Goal: Information Seeking & Learning: Learn about a topic

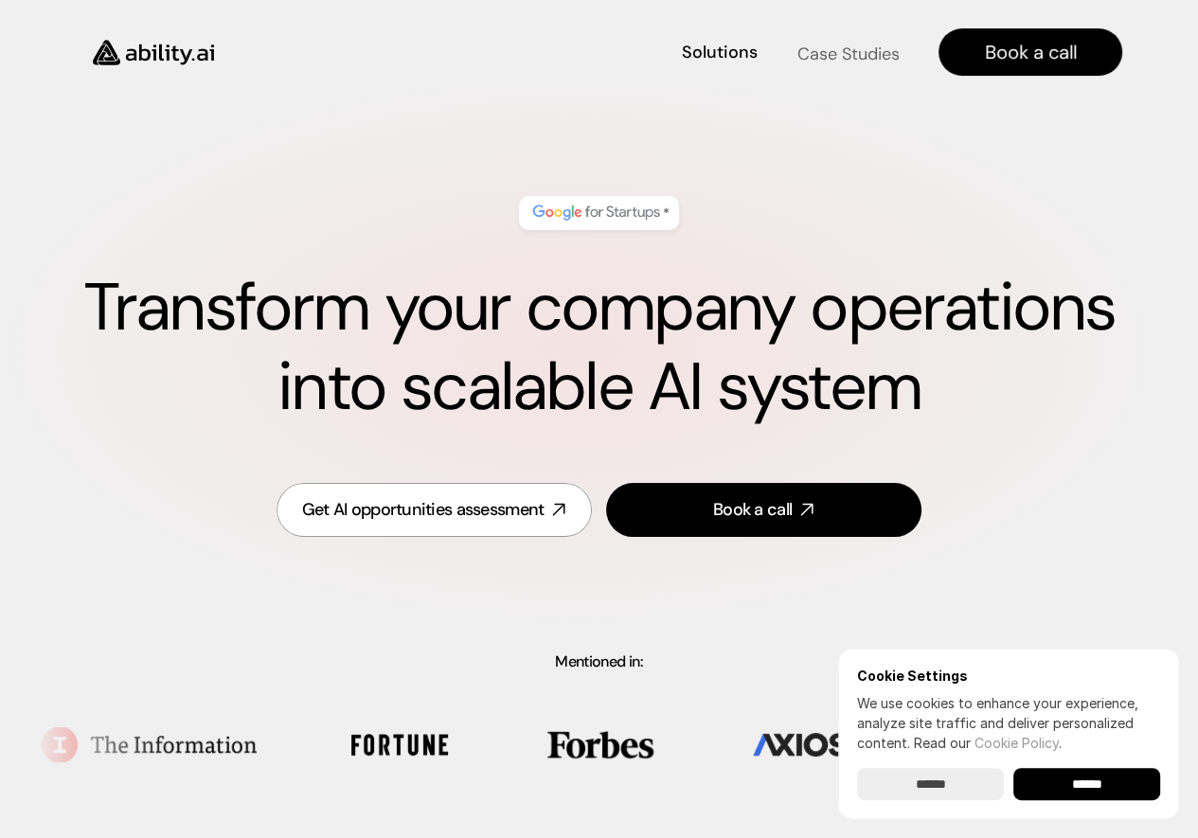
click at [815, 47] on h4 "Case Studies" at bounding box center [848, 54] width 102 height 24
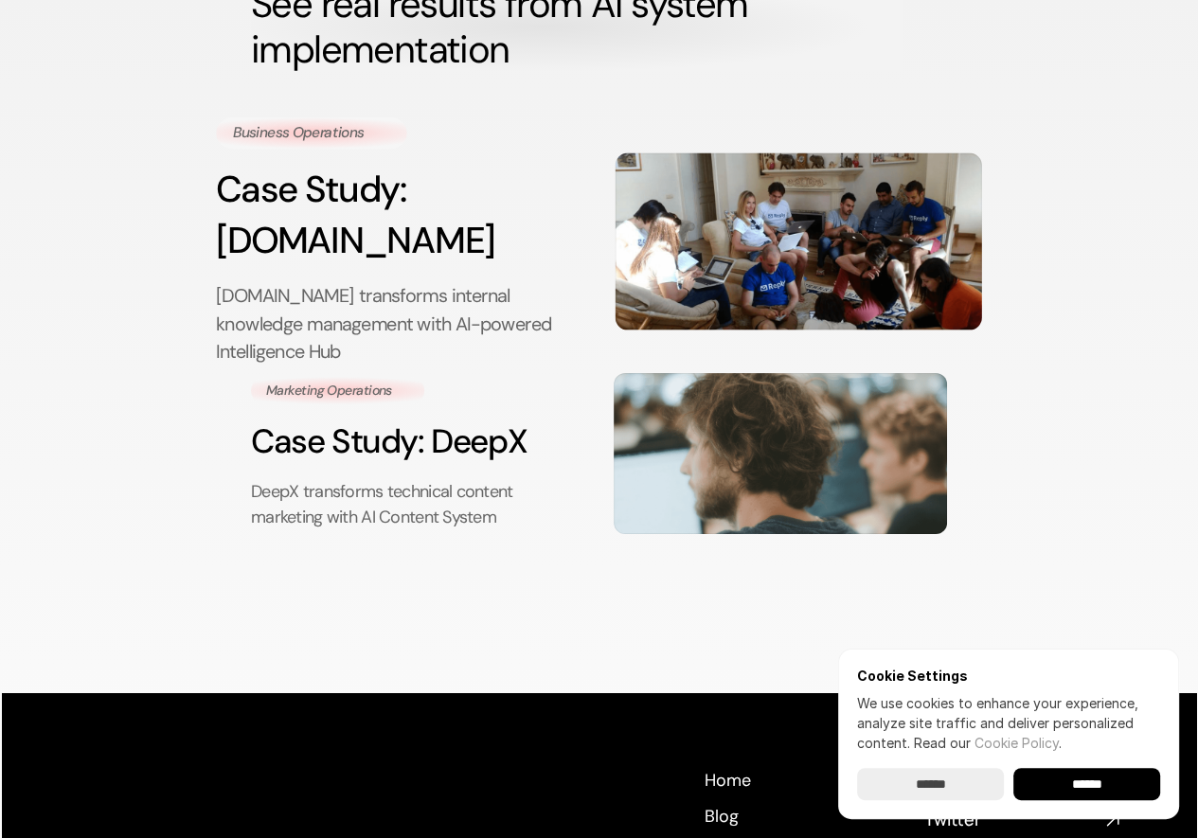
scroll to position [197, 0]
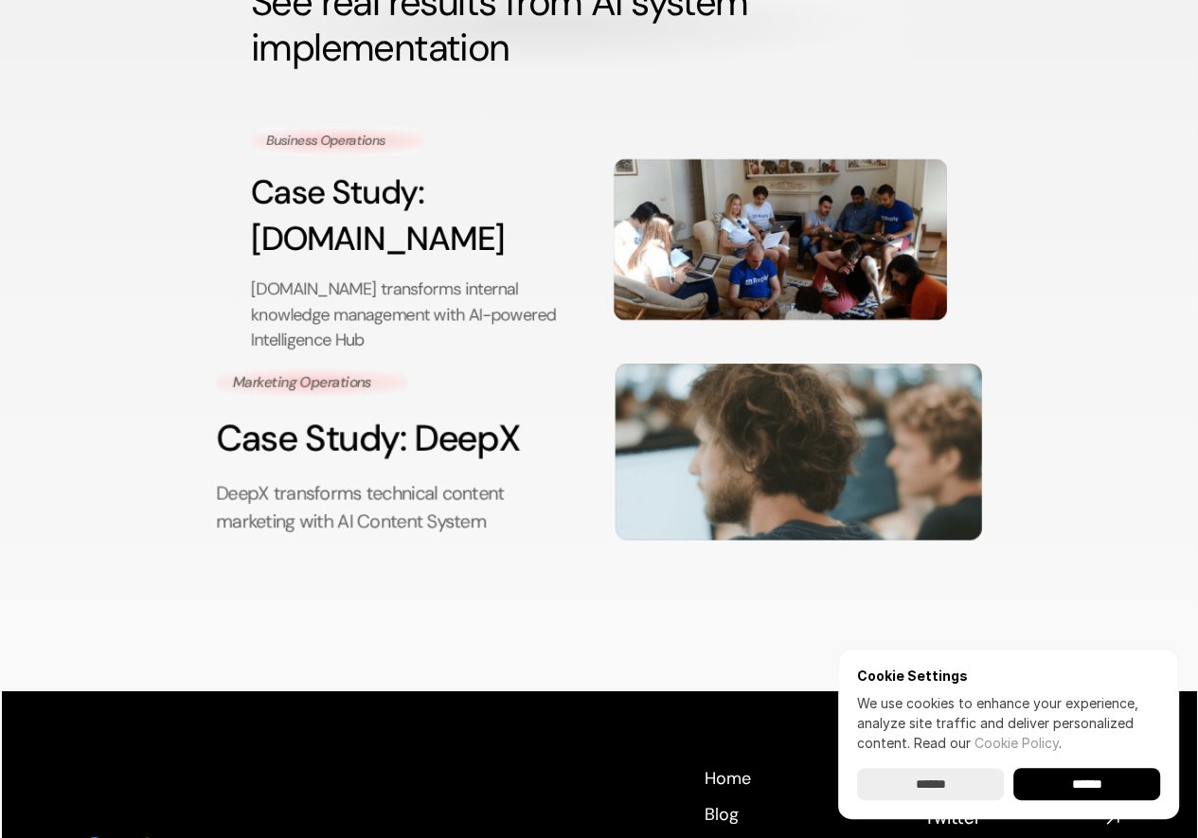
click at [447, 414] on h3 "Case Study: DeepX" at bounding box center [400, 439] width 368 height 51
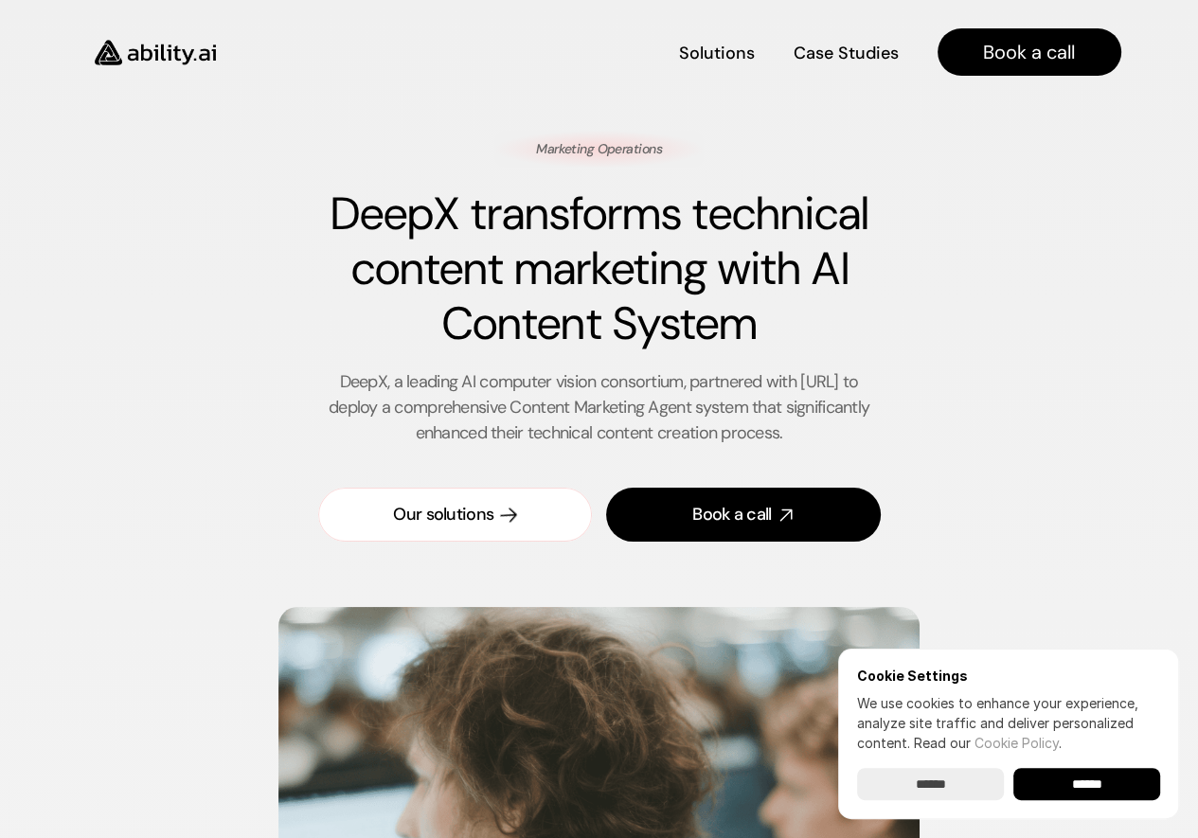
click at [475, 511] on div "Our solutions" at bounding box center [443, 515] width 100 height 24
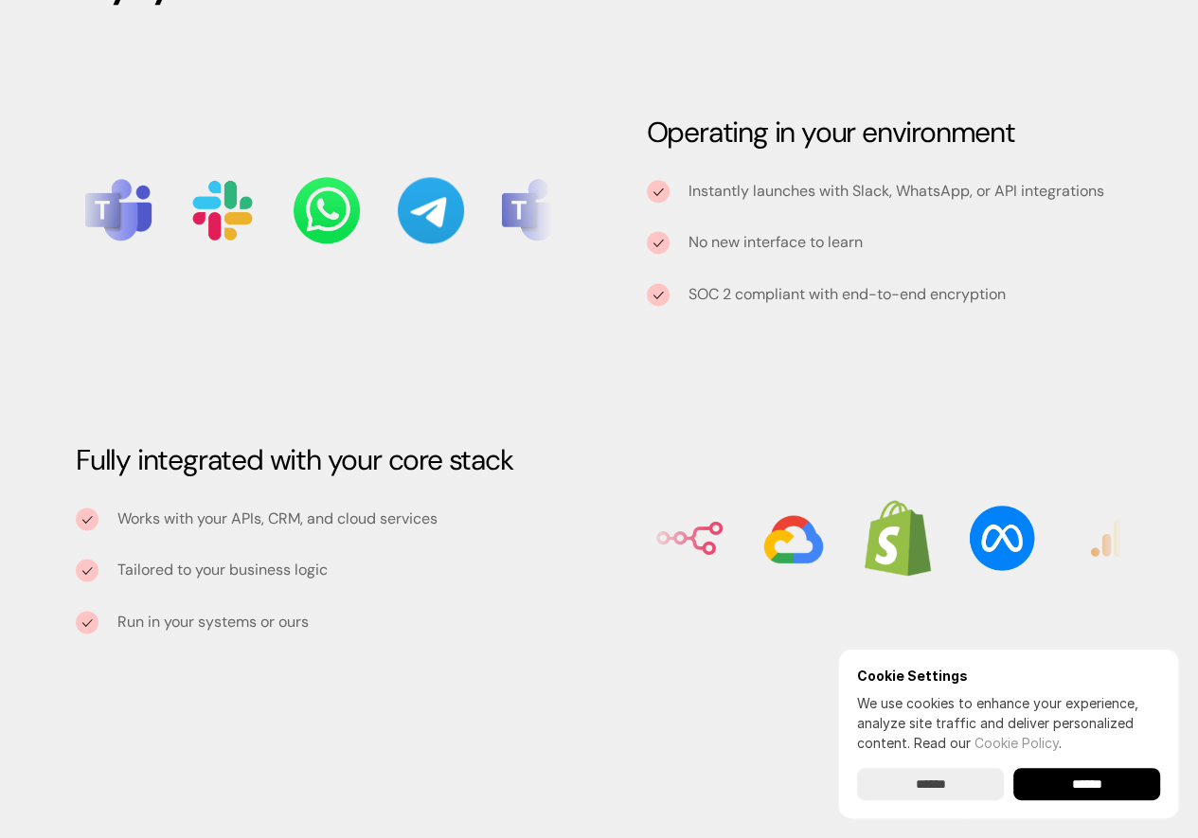
scroll to position [2017, 0]
click at [1061, 780] on input "******" at bounding box center [1087, 784] width 147 height 32
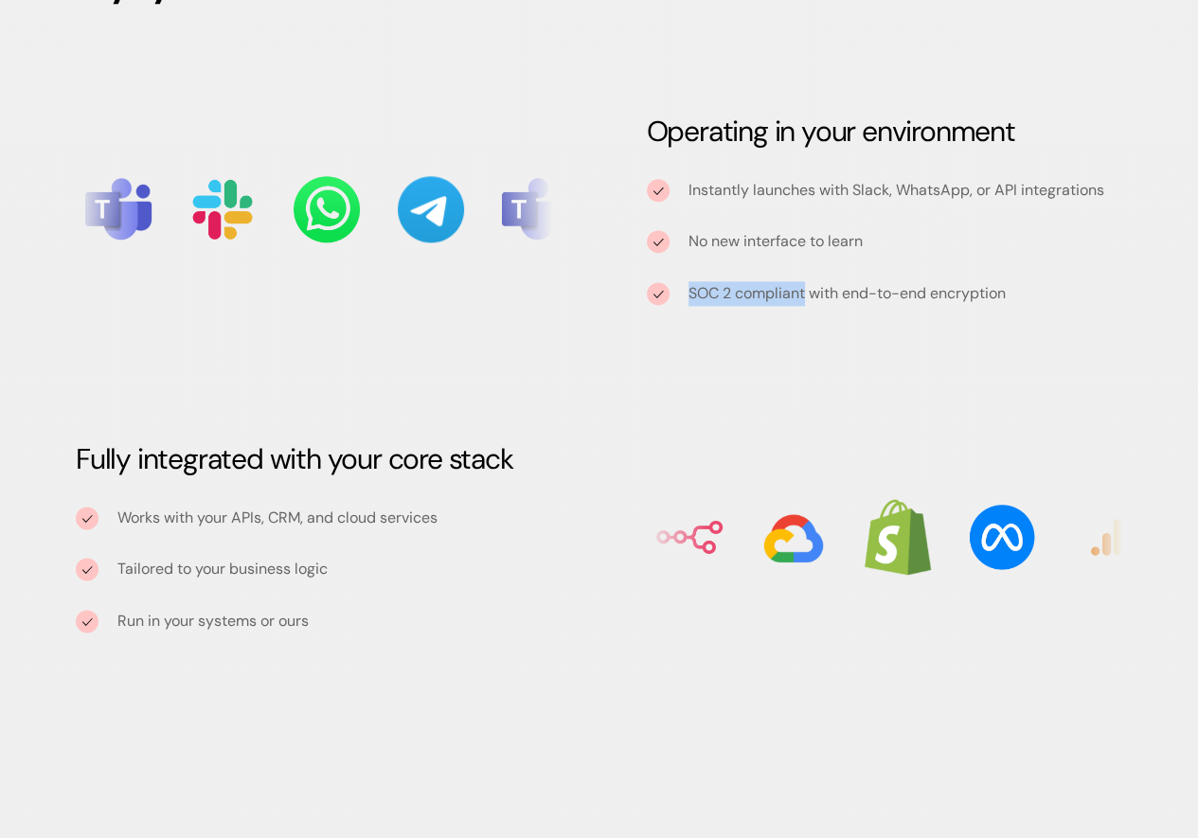
drag, startPoint x: 689, startPoint y: 291, endPoint x: 805, endPoint y: 292, distance: 116.5
click at [805, 292] on p "SOC 2 compliant with end-to-end encryption" at bounding box center [847, 293] width 317 height 25
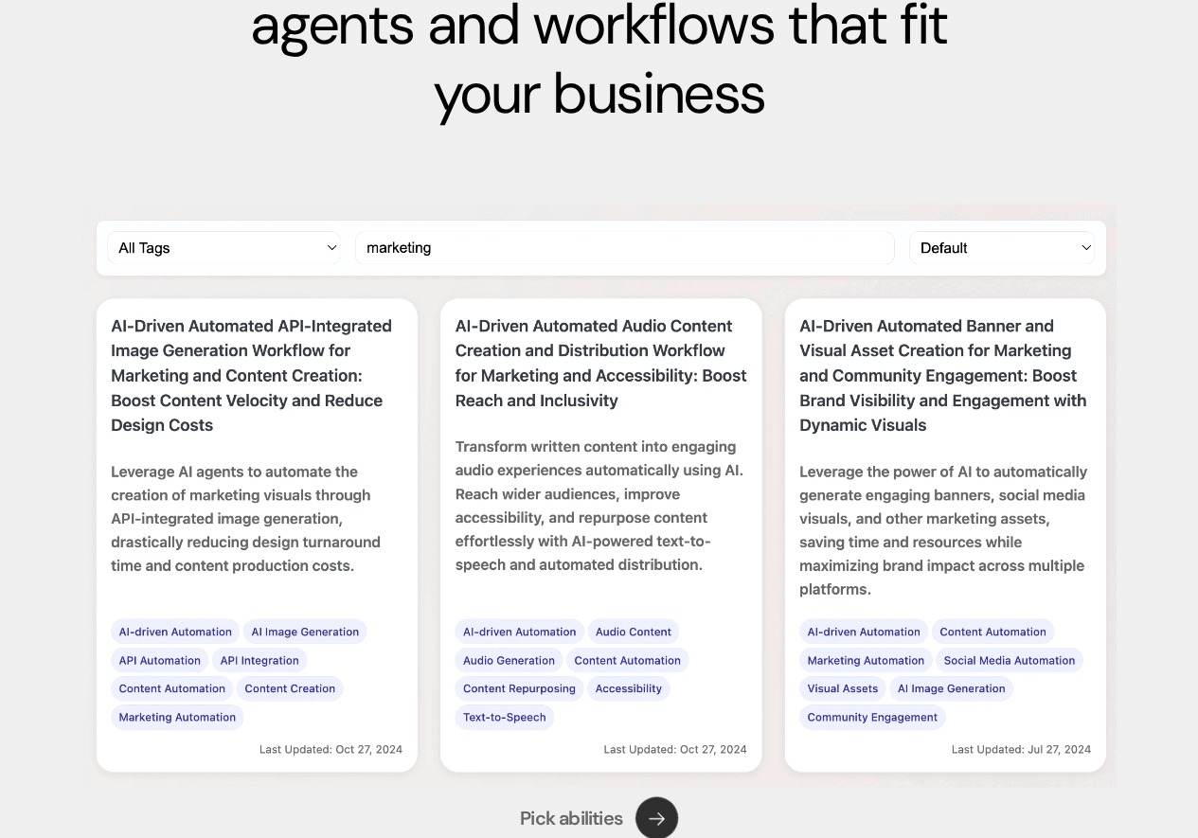
scroll to position [2908, 0]
click at [327, 250] on img at bounding box center [600, 496] width 1042 height 584
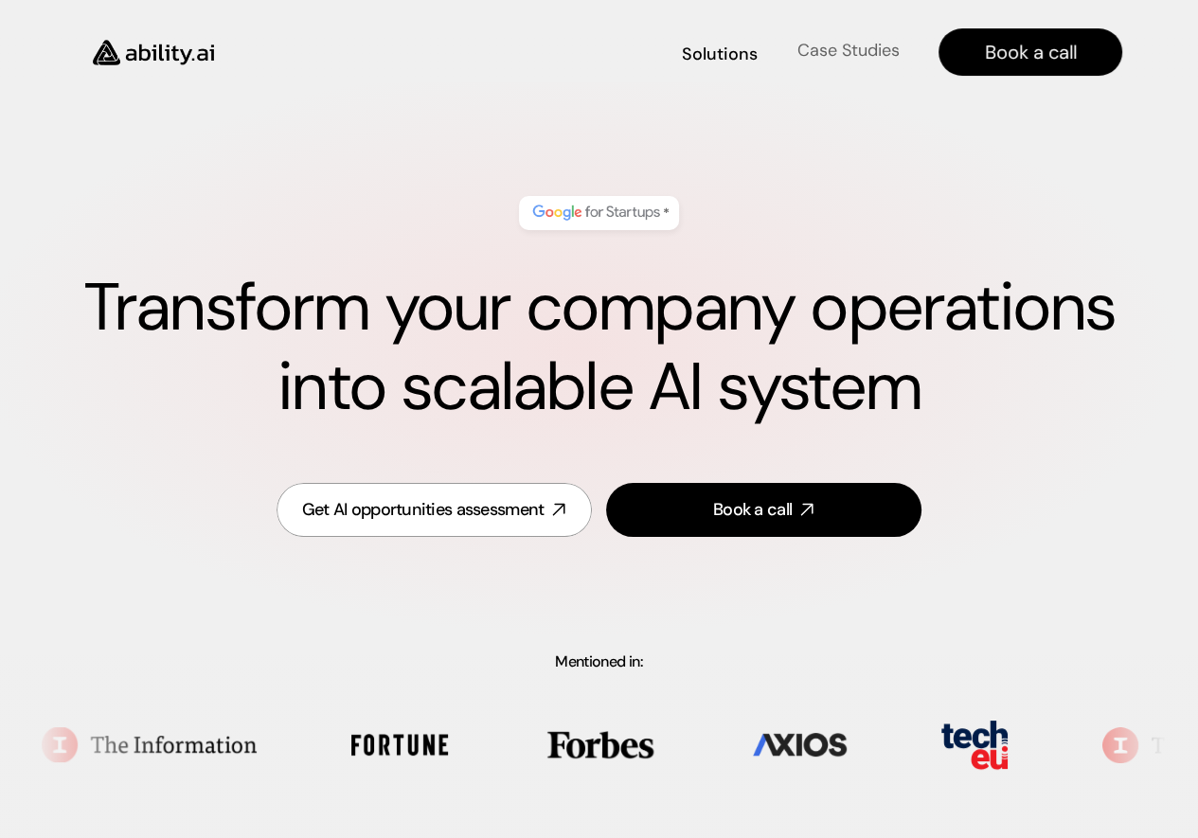
click at [837, 53] on h4 "Case Studies" at bounding box center [848, 51] width 102 height 24
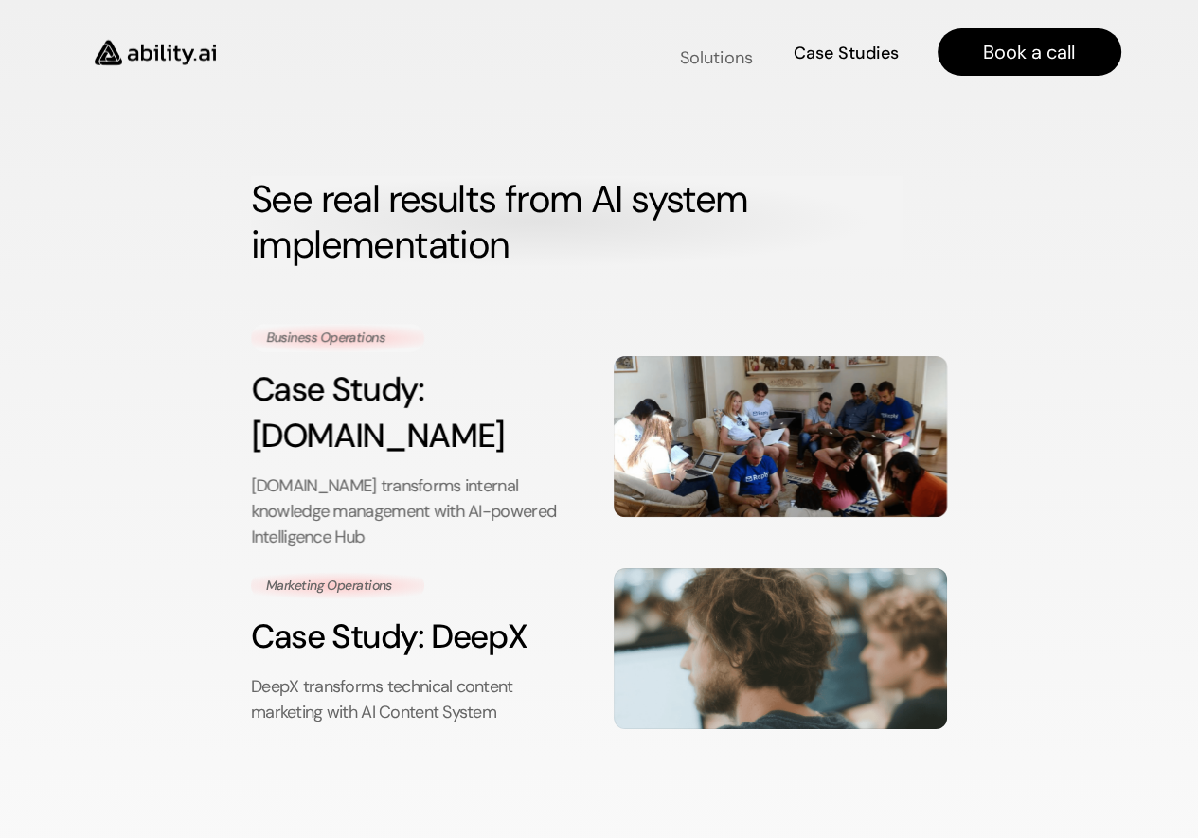
click at [709, 63] on h4 "Solutions" at bounding box center [715, 58] width 73 height 24
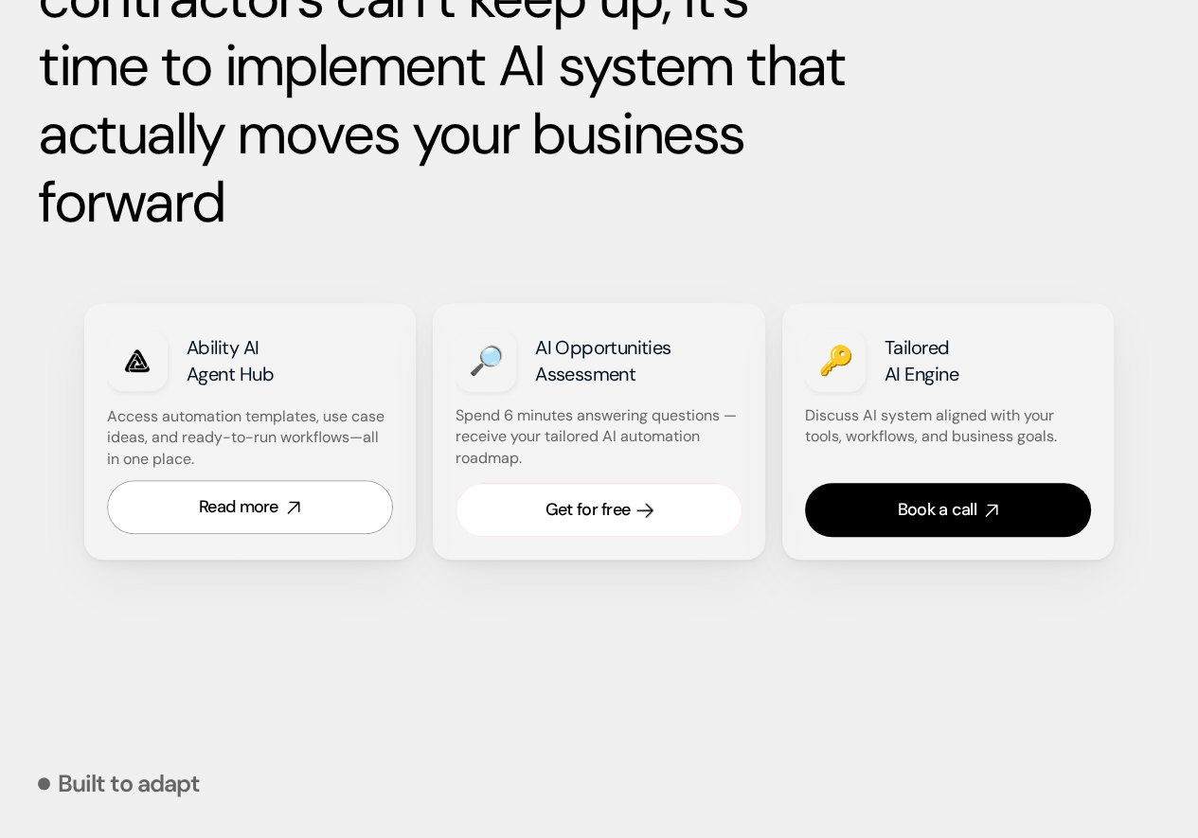
scroll to position [1070, 0]
click at [585, 518] on div "Get for free" at bounding box center [588, 509] width 84 height 24
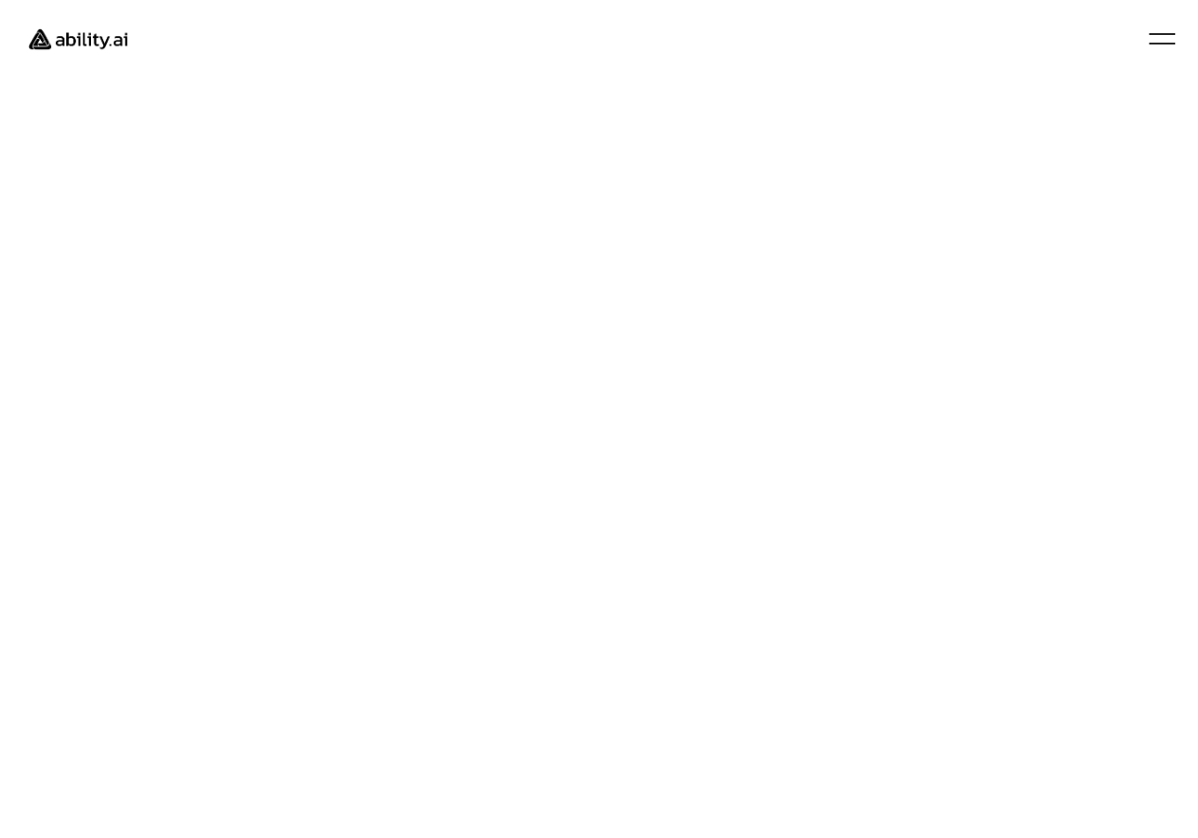
click at [64, 27] on img at bounding box center [78, 39] width 126 height 48
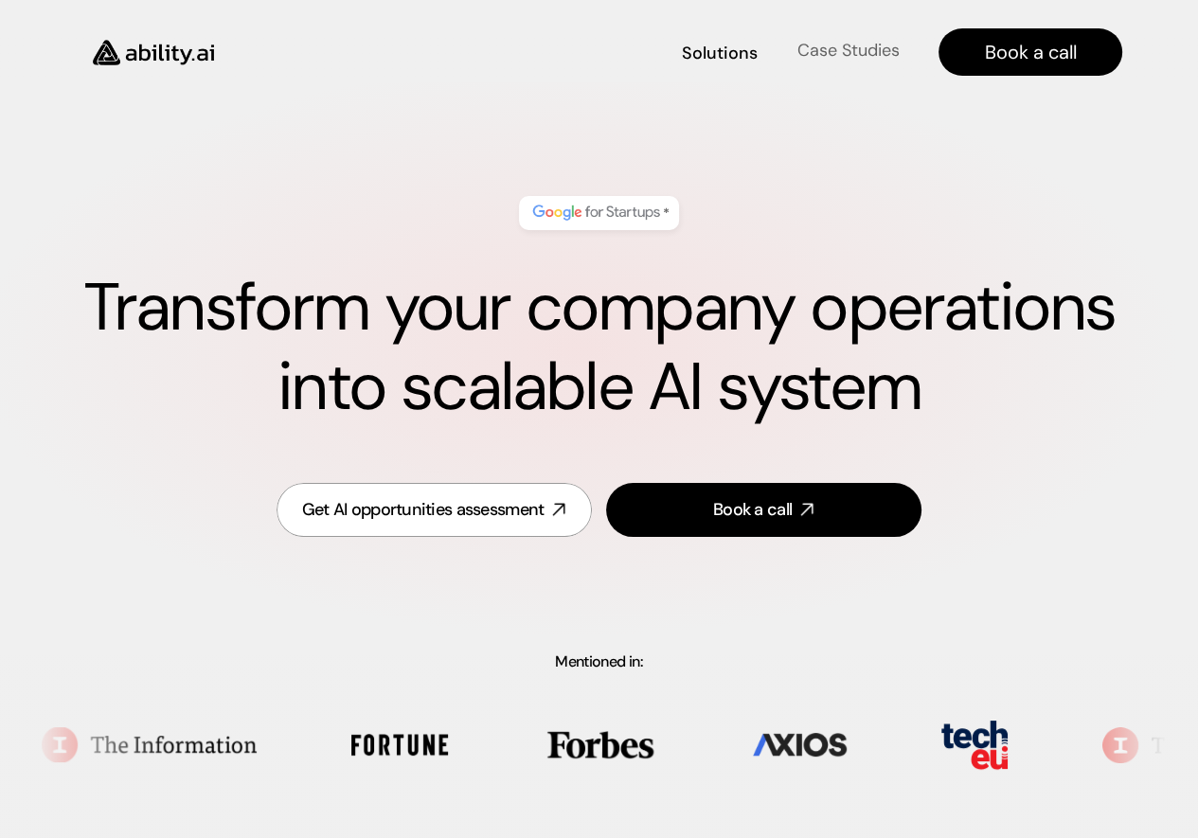
click at [812, 54] on h4 "Case Studies" at bounding box center [848, 51] width 102 height 24
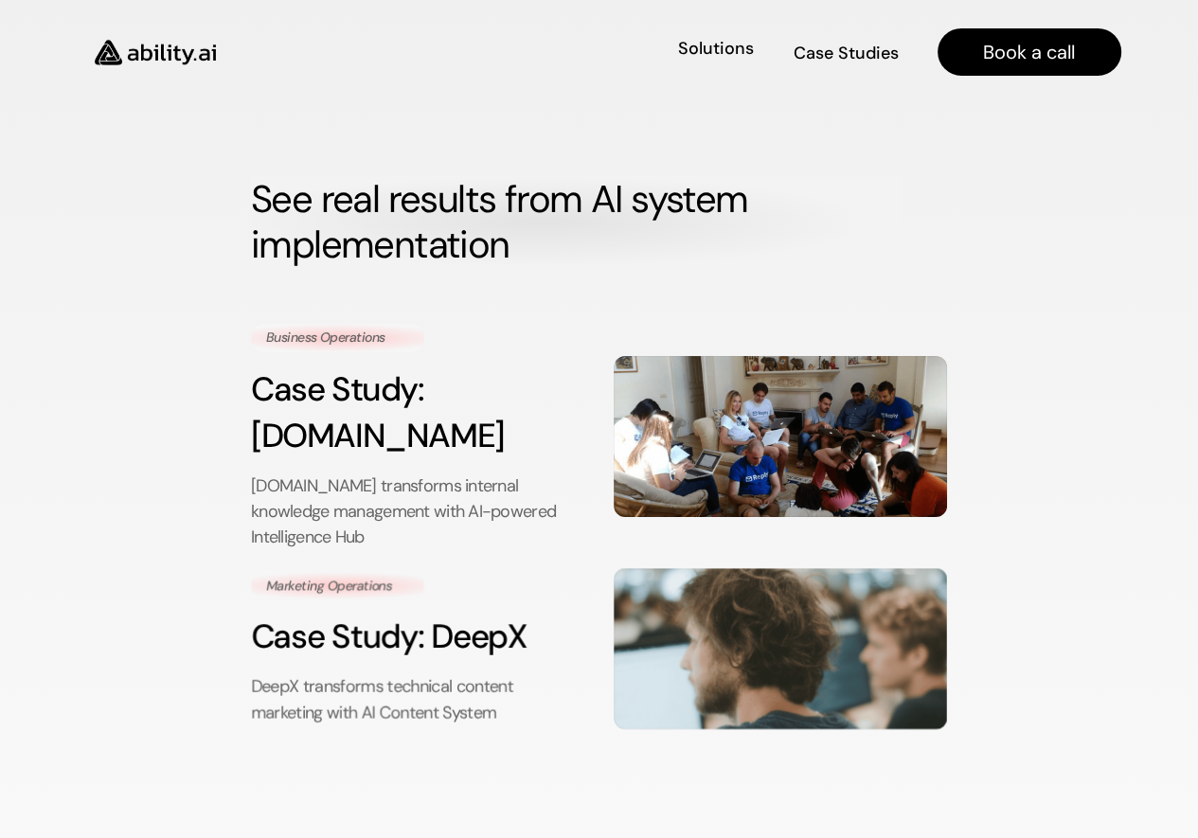
click at [723, 63] on link "Solutions Solutions" at bounding box center [715, 52] width 78 height 33
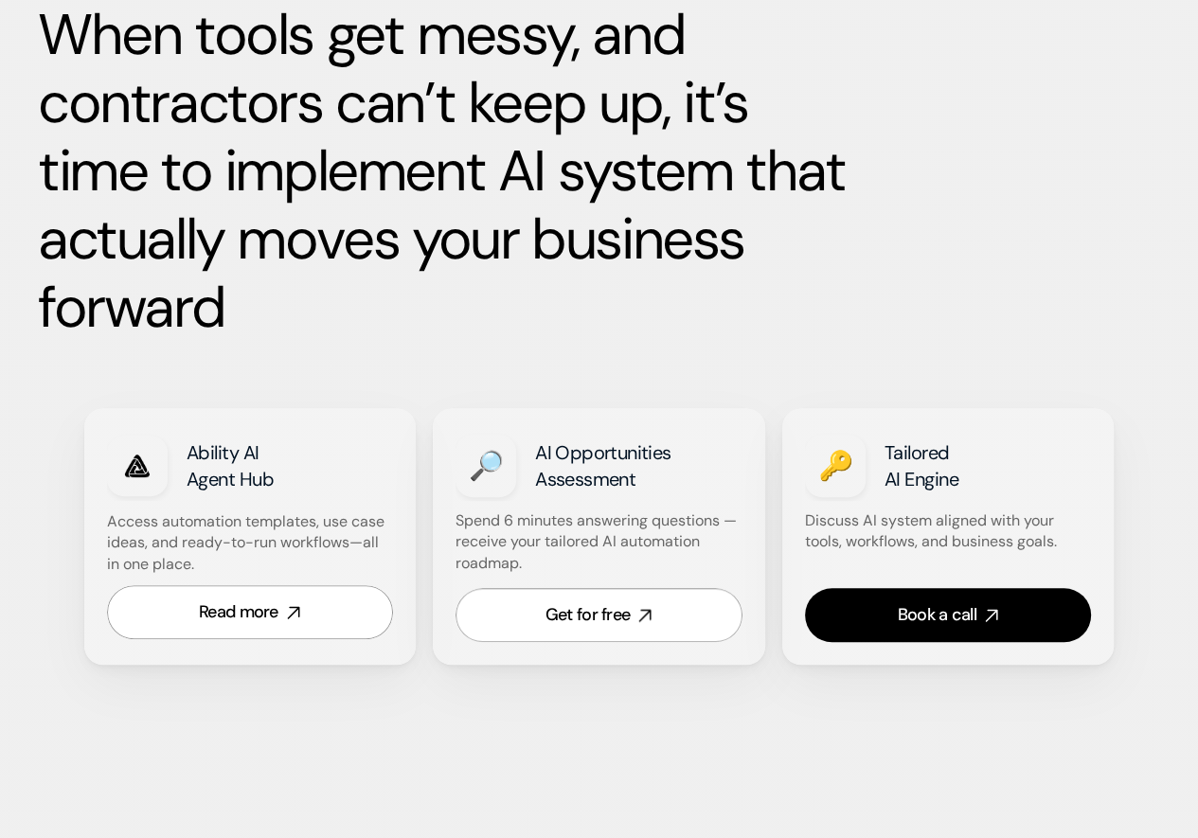
scroll to position [964, 0]
click at [270, 622] on div "Read more" at bounding box center [239, 612] width 80 height 24
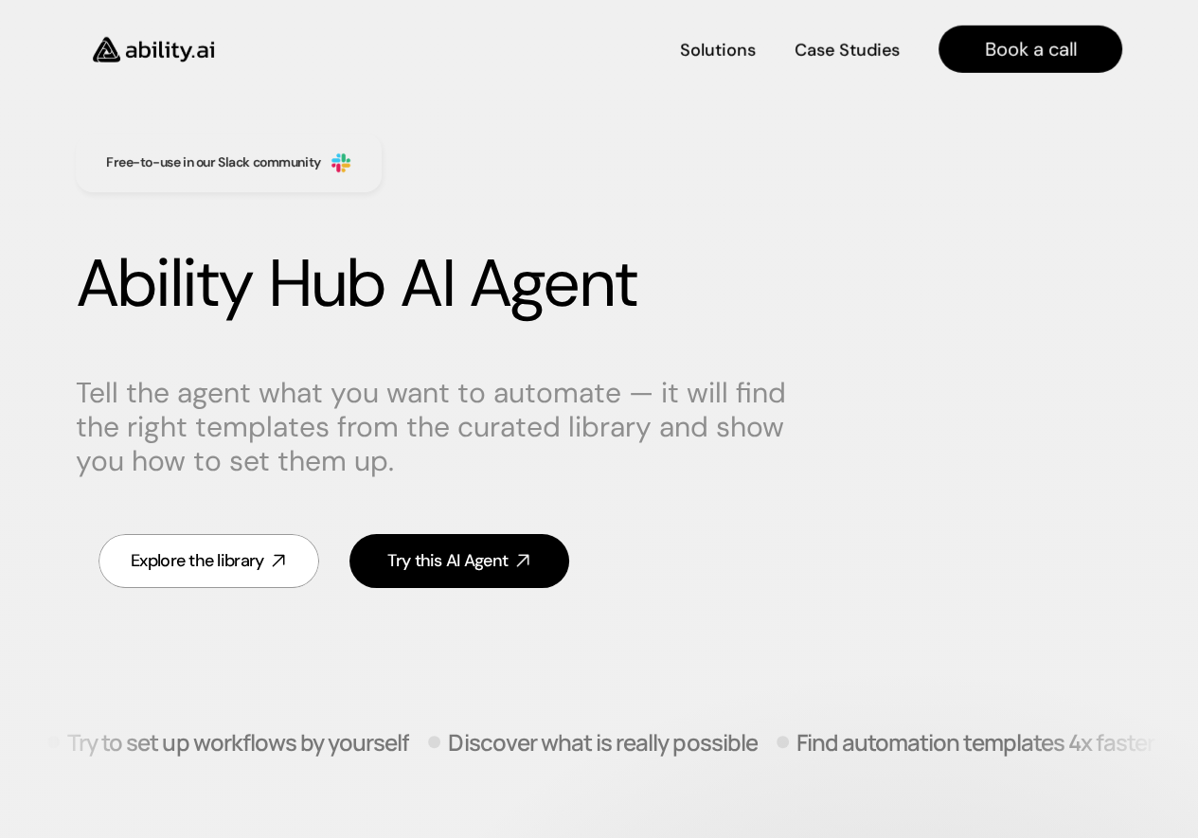
click at [762, 182] on div "Free-to-use in our Slack community Ability Hub AI Agent Tell the agent what you…" at bounding box center [599, 363] width 1123 height 572
